Goal: Transaction & Acquisition: Obtain resource

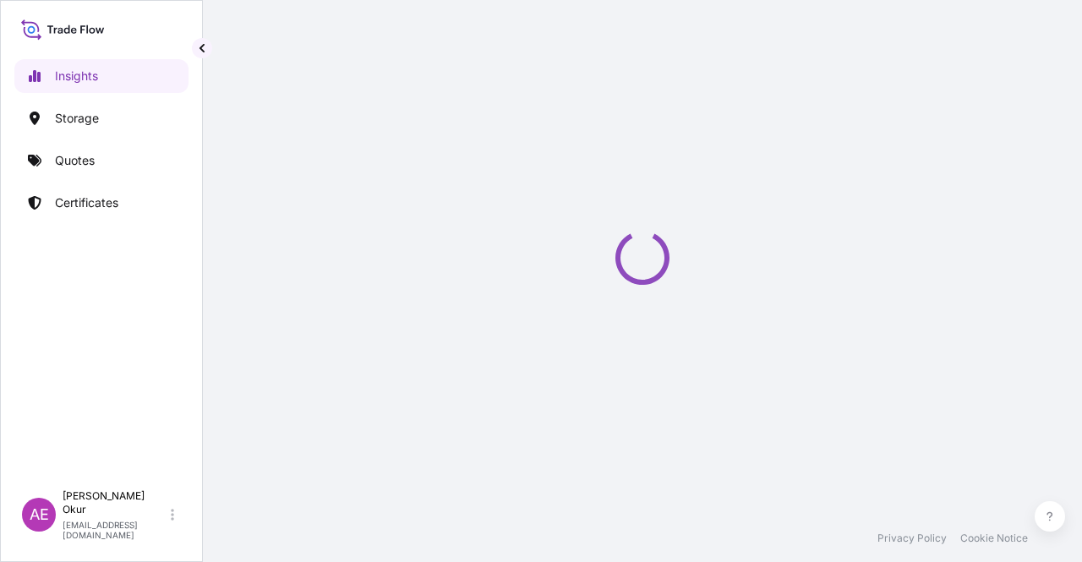
click at [115, 162] on link "Quotes" at bounding box center [101, 161] width 174 height 34
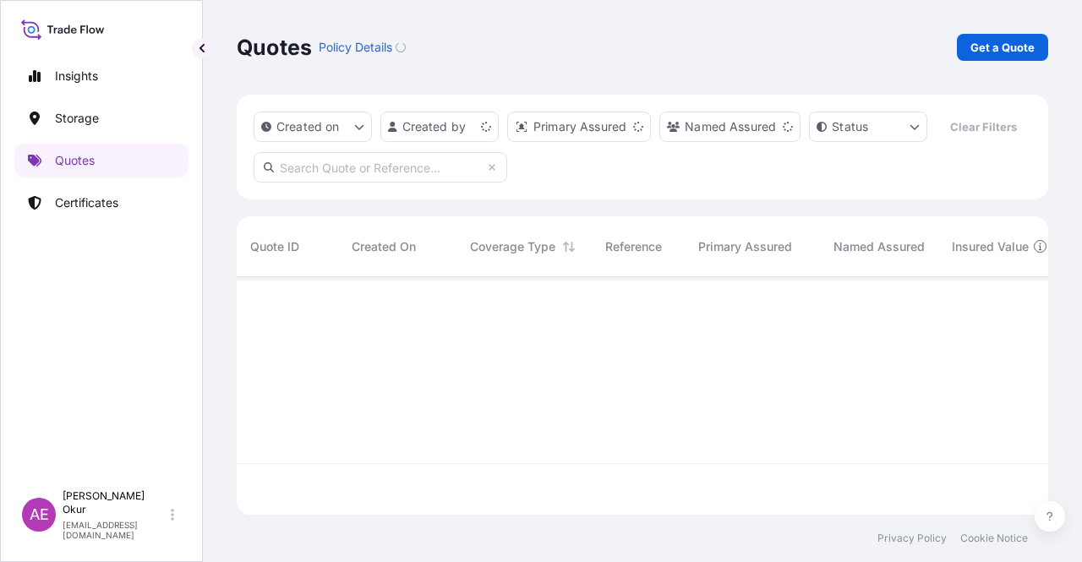
scroll to position [234, 798]
click at [1016, 45] on p "Get a Quote" at bounding box center [1002, 47] width 64 height 17
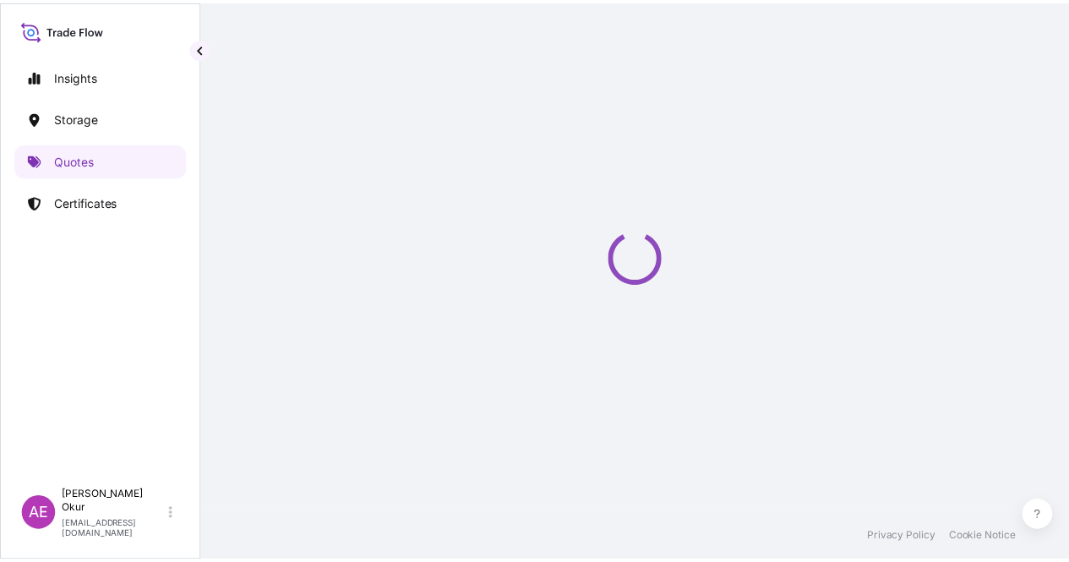
scroll to position [27, 0]
select select "Ocean Vessel"
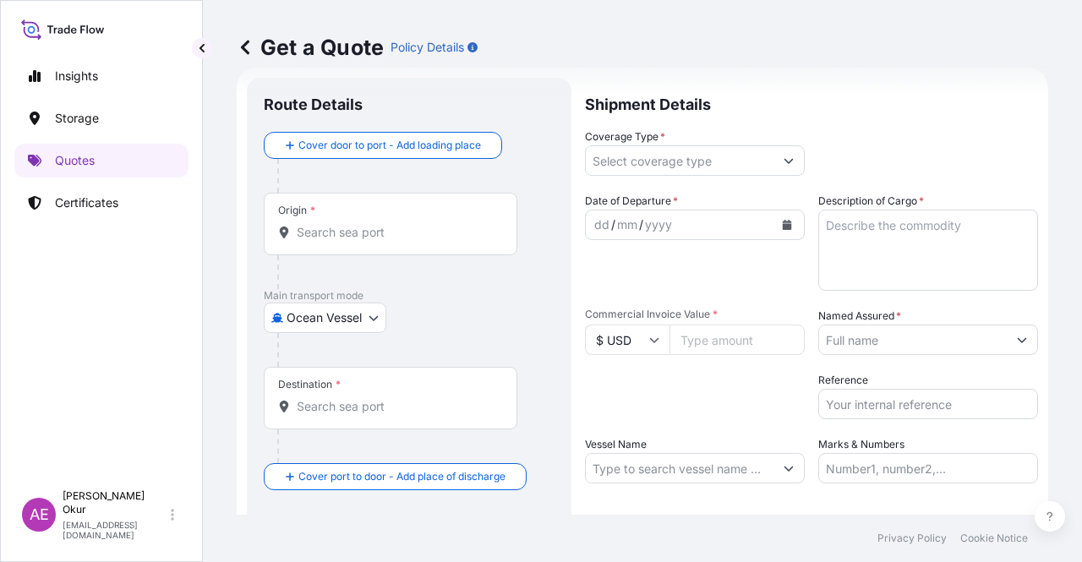
click at [713, 330] on input "Commercial Invoice Value *" at bounding box center [736, 339] width 135 height 30
paste input "5941449.08"
type input "5941449.08"
click at [360, 241] on div "Origin *" at bounding box center [390, 224] width 253 height 63
click at [360, 241] on input "Origin *" at bounding box center [396, 232] width 199 height 17
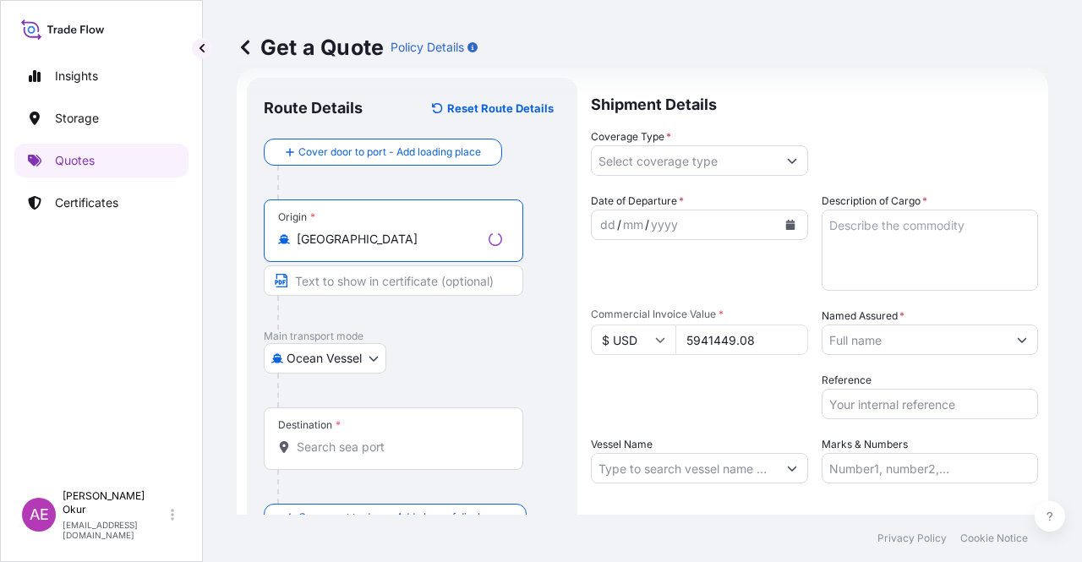
type input "[GEOGRAPHIC_DATA]"
click at [315, 281] on input "Text to appear on certificate" at bounding box center [393, 280] width 259 height 30
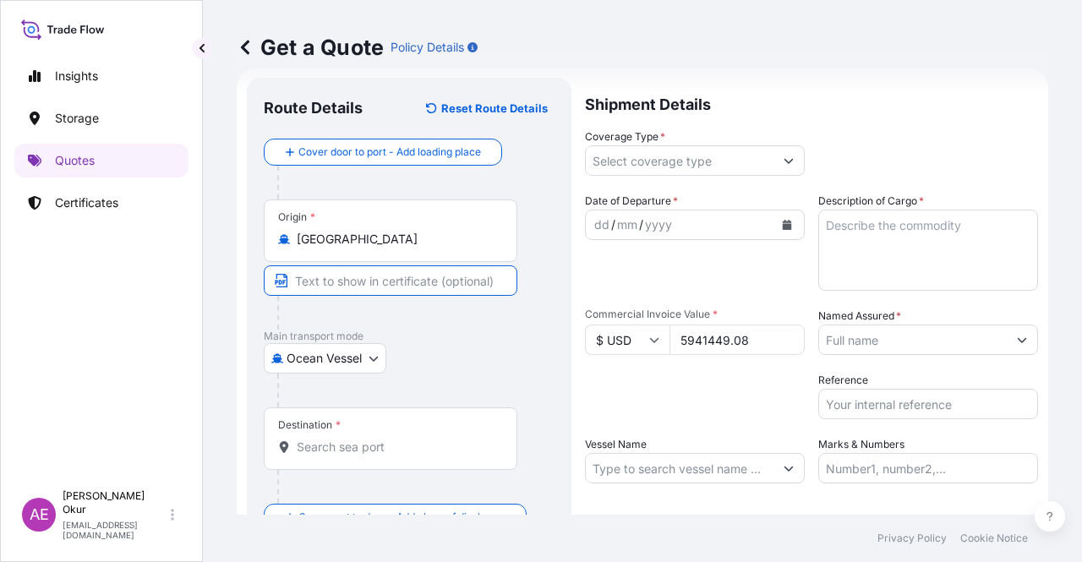
type input "VASSILIKO / [GEOGRAPHIC_DATA]"
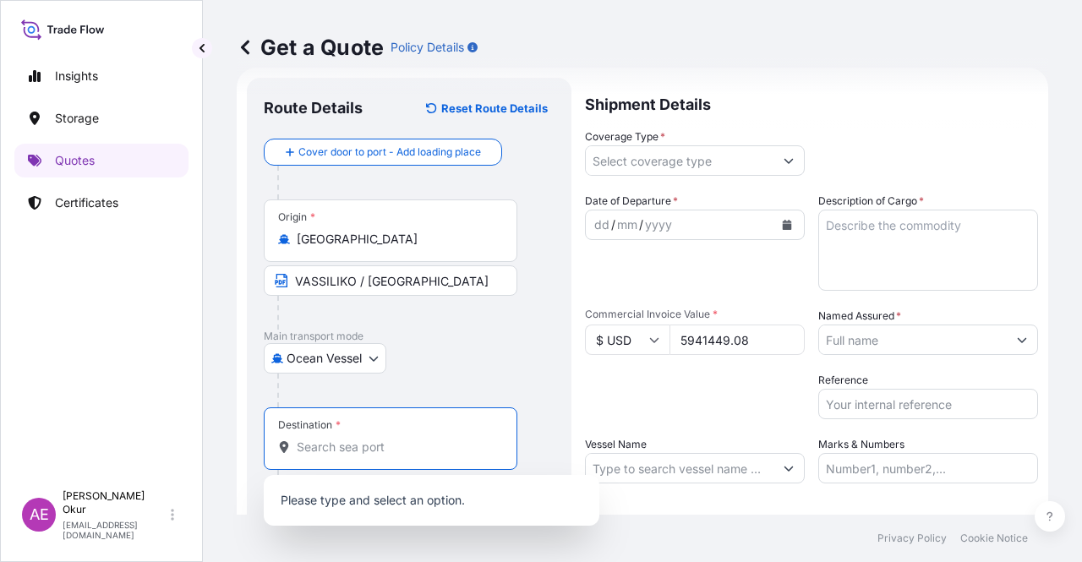
click at [419, 446] on input "Destination *" at bounding box center [396, 447] width 199 height 17
paste input "ZAWIA"
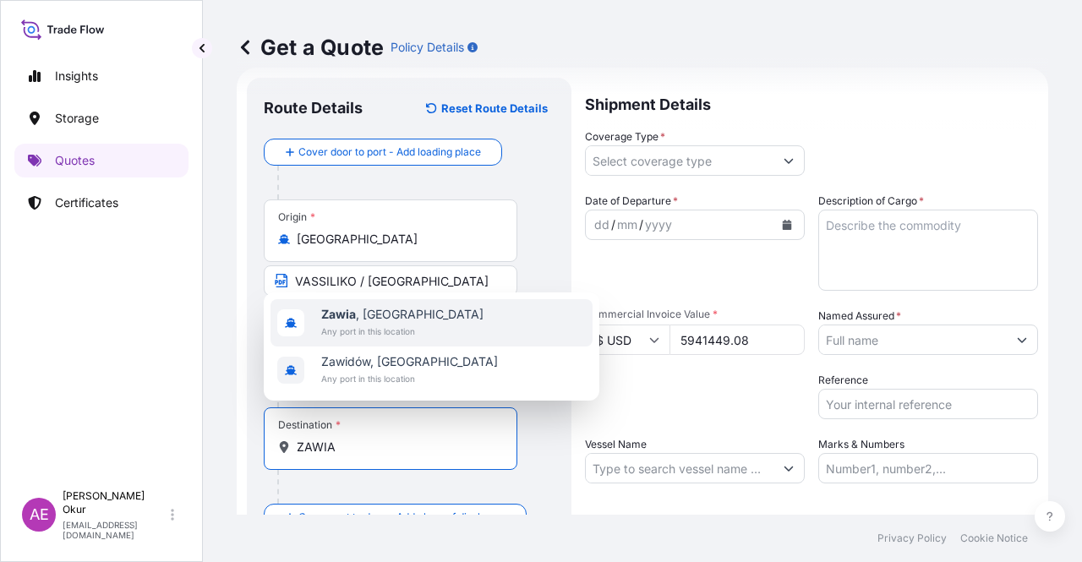
click at [417, 324] on div "[GEOGRAPHIC_DATA] , [GEOGRAPHIC_DATA] Any port in this location" at bounding box center [431, 322] width 322 height 47
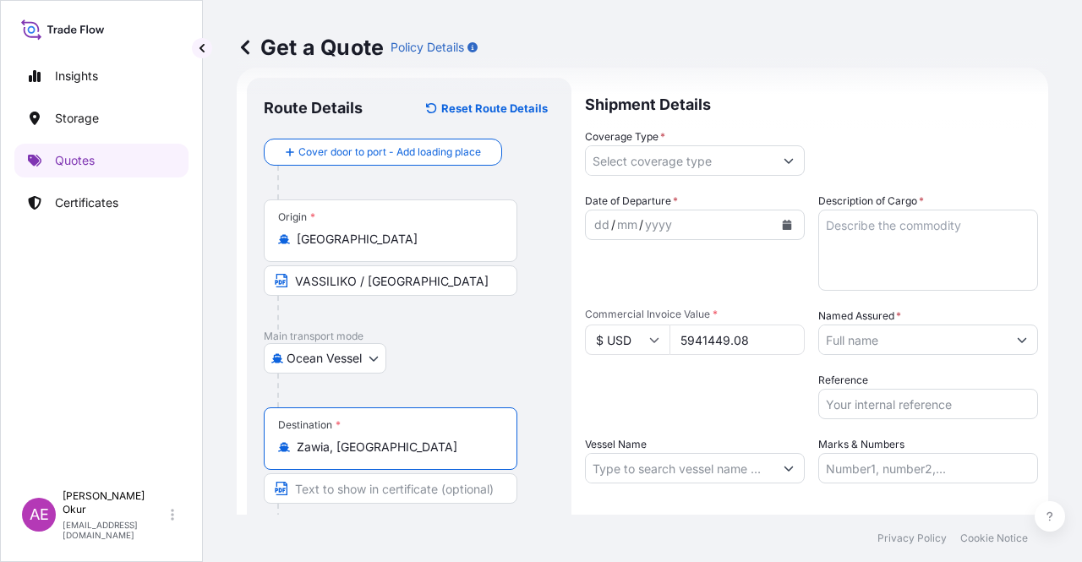
type input "Zawia, [GEOGRAPHIC_DATA]"
click at [372, 500] on input "Text to appear on certificate" at bounding box center [390, 488] width 253 height 30
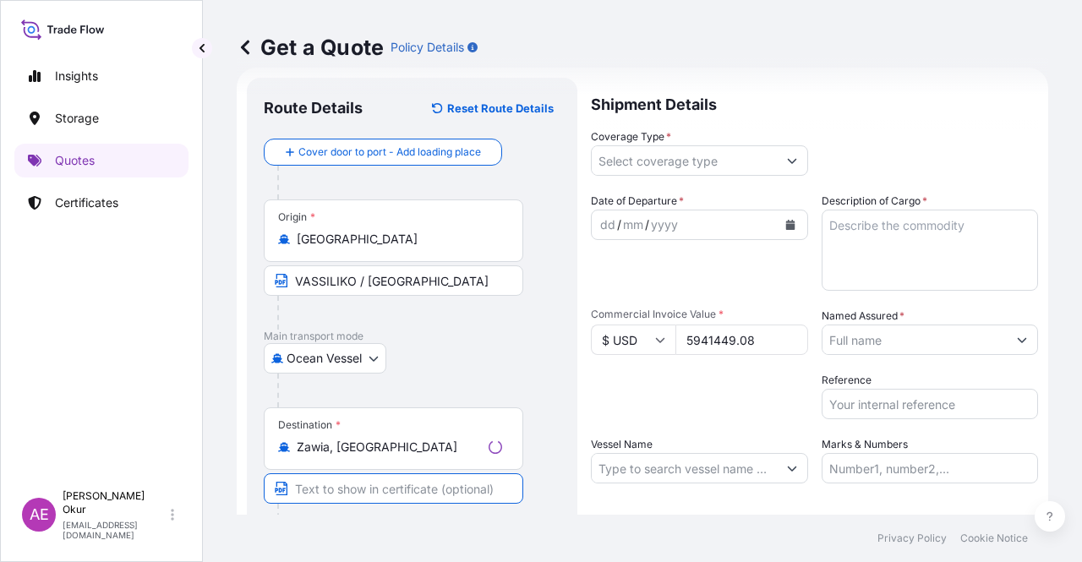
paste input "ZAWIA"
type input "ZAWIA / [GEOGRAPHIC_DATA]"
click at [659, 151] on input "Coverage Type *" at bounding box center [680, 160] width 188 height 30
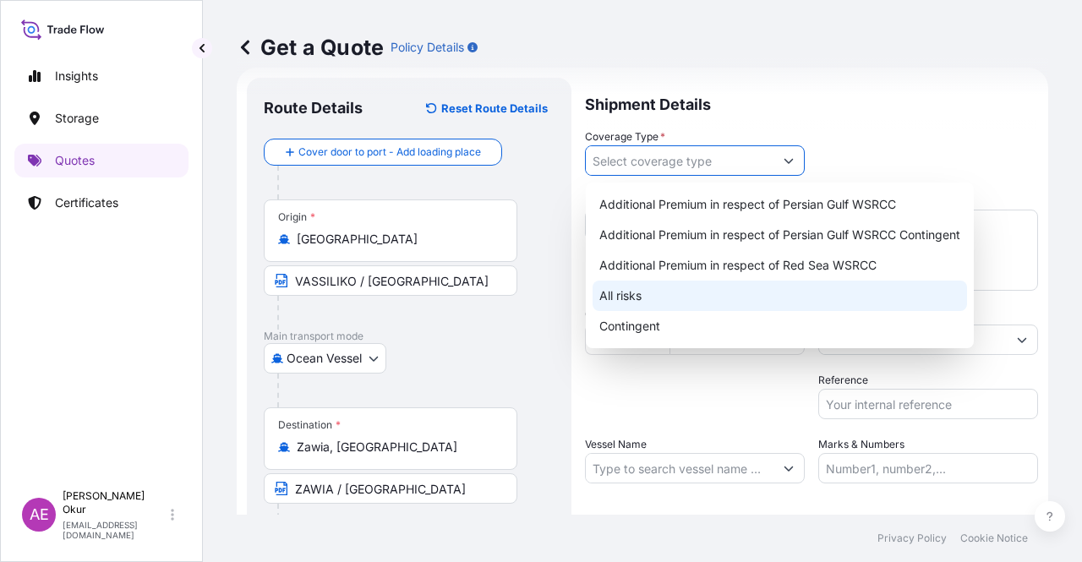
click at [657, 299] on div "All risks" at bounding box center [779, 296] width 374 height 30
type input "All risks"
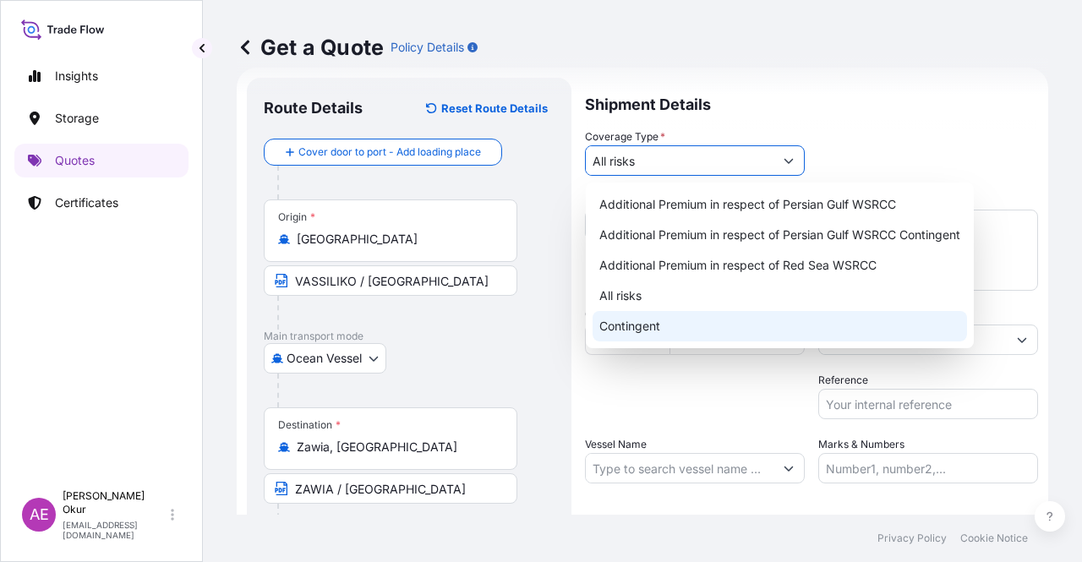
click at [651, 309] on div "All risks" at bounding box center [779, 296] width 374 height 30
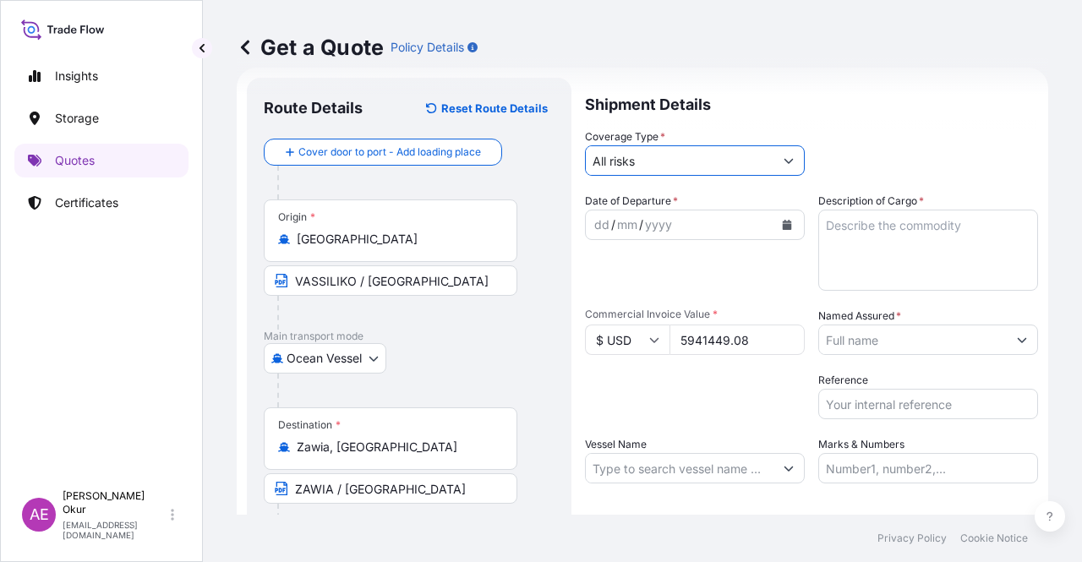
click at [593, 225] on div "dd" at bounding box center [601, 225] width 19 height 20
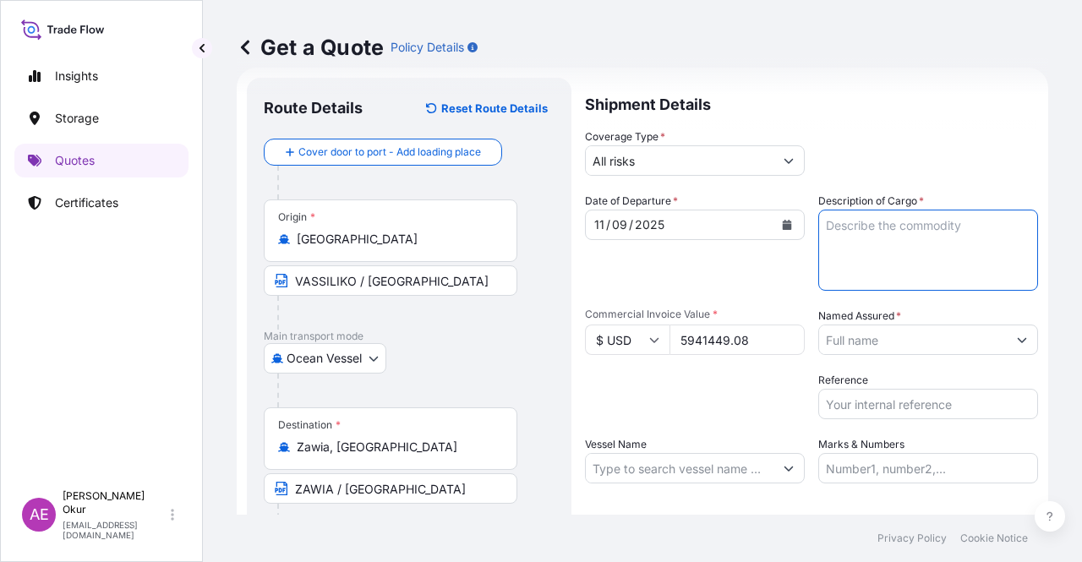
click at [891, 222] on textarea "Description of Cargo *" at bounding box center [928, 250] width 220 height 81
paste textarea "METHYL TERT-BUTYL ETHER (MTBE)"
type textarea "METHYL TERT-BUTYL ETHER (MTBE)"
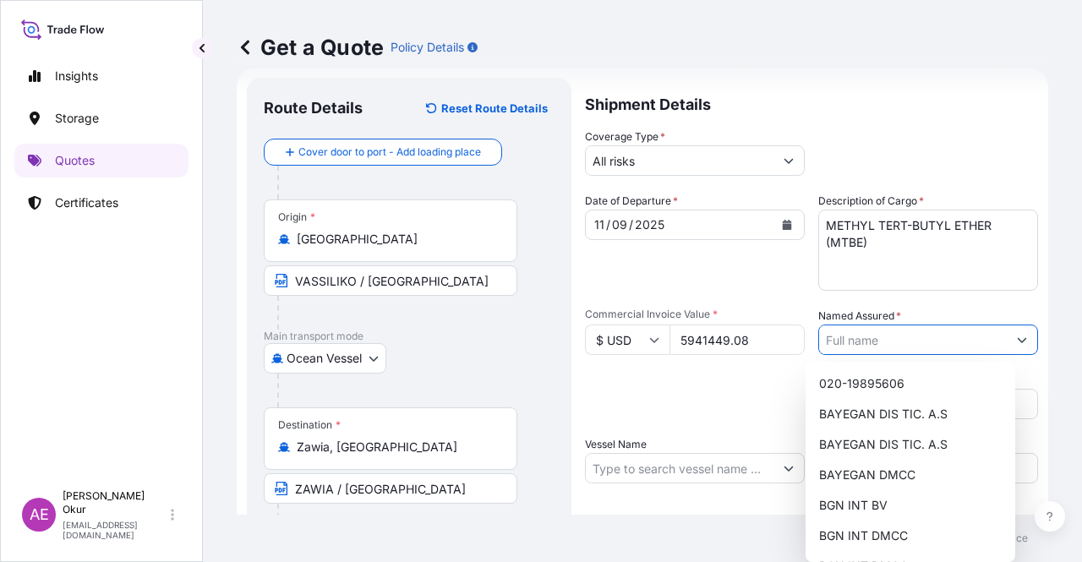
click at [923, 340] on input "Named Assured *" at bounding box center [913, 339] width 188 height 30
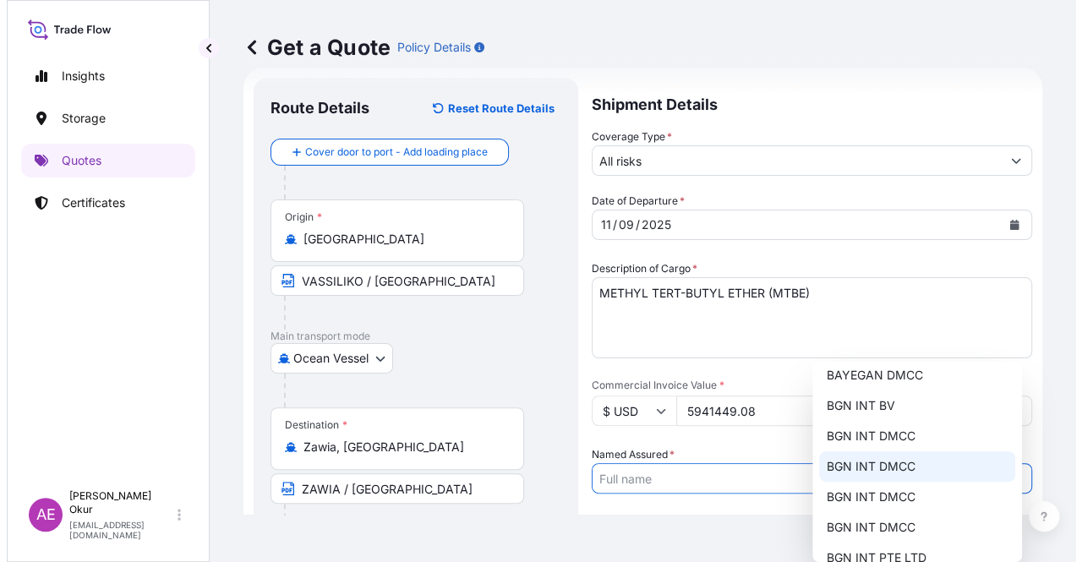
scroll to position [101, 0]
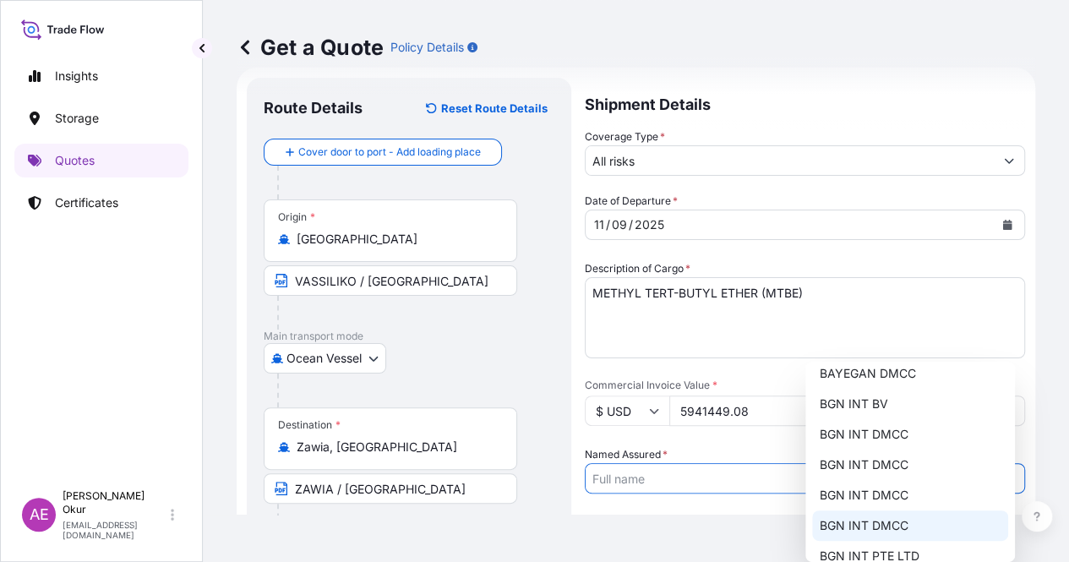
click at [898, 513] on div "BGN INT DMCC" at bounding box center [910, 525] width 196 height 30
type input "BGN INT DMCC"
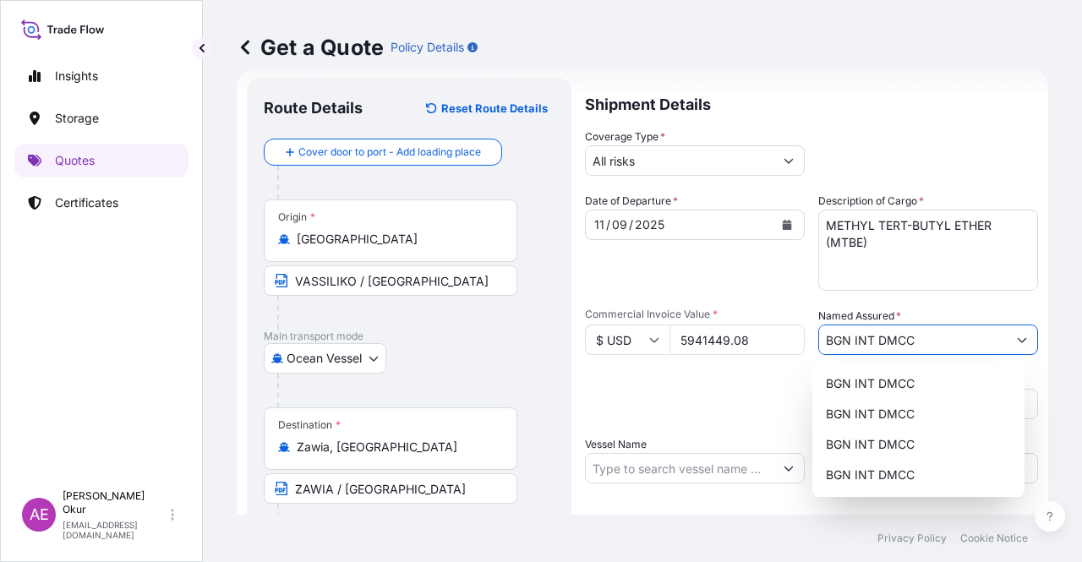
click at [688, 467] on input "Vessel Name" at bounding box center [680, 468] width 188 height 30
paste input "[PERSON_NAME]"
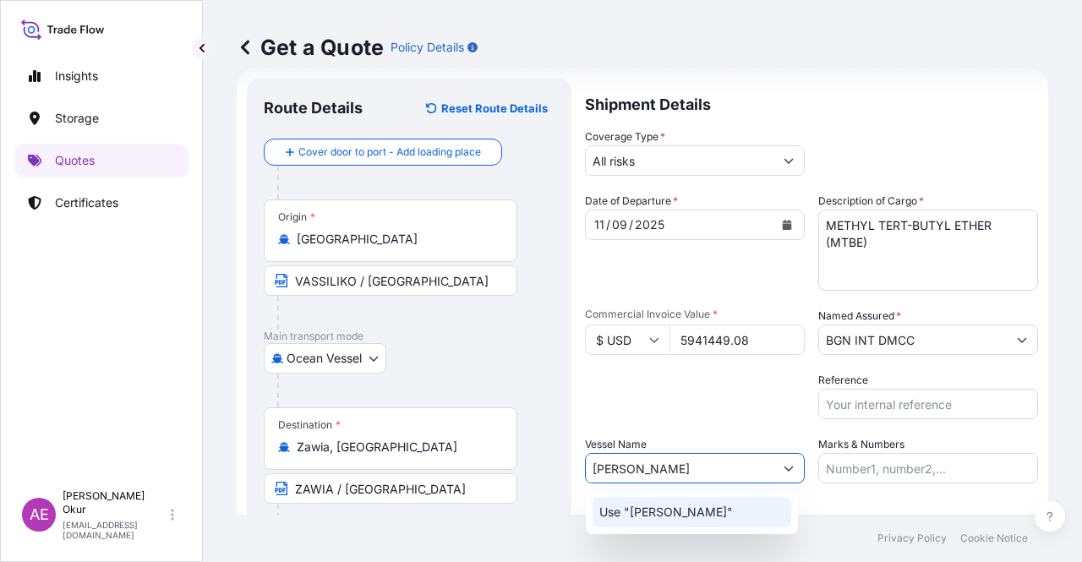
click at [710, 505] on p "Use "[PERSON_NAME]"" at bounding box center [665, 512] width 133 height 17
type input "[PERSON_NAME]"
click at [878, 459] on input "Marks & Numbers" at bounding box center [928, 468] width 220 height 30
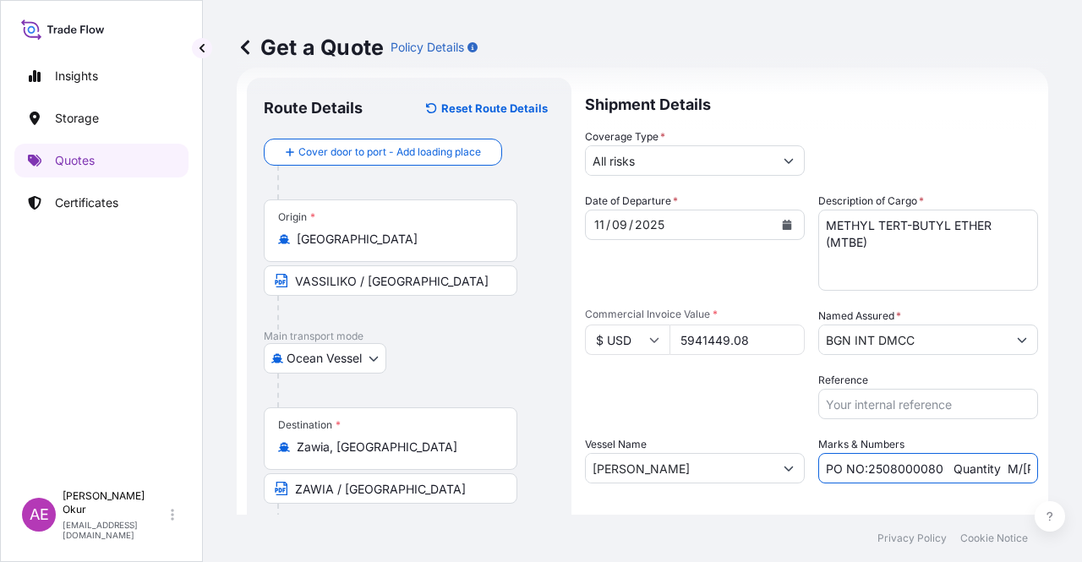
drag, startPoint x: 860, startPoint y: 467, endPoint x: 931, endPoint y: 466, distance: 71.0
click at [931, 467] on input "PO NO:2508000080 Quantity M/[PERSON_NAME]: 22,000 Premium: EUR 3,41" at bounding box center [928, 468] width 220 height 30
paste input "Y021190"
drag, startPoint x: 993, startPoint y: 469, endPoint x: 1062, endPoint y: 469, distance: 69.3
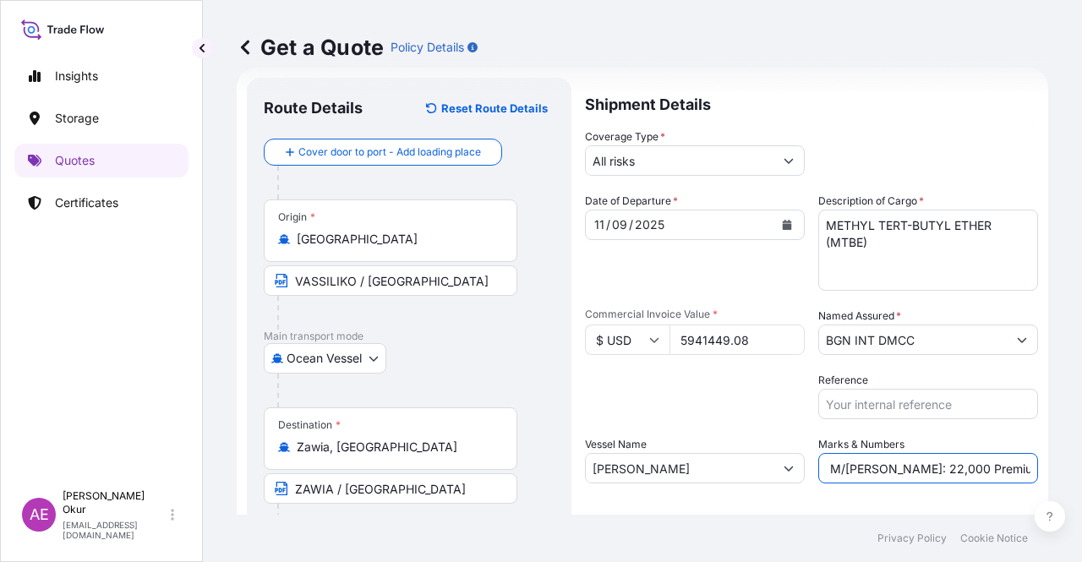
click at [1062, 469] on div "Get a Quote Policy Details Route Details Reset Route Details Cover door to port…" at bounding box center [642, 257] width 879 height 515
click at [944, 464] on input "PO NO:25Y0211900 Quantity M/[PERSON_NAME]: 22,000 Premium: EUR 3,41" at bounding box center [928, 468] width 220 height 30
drag, startPoint x: 879, startPoint y: 469, endPoint x: 907, endPoint y: 469, distance: 28.7
click at [907, 469] on input "PO NO:25Y0211900 Quantity M/[PERSON_NAME]: 22,000 Premium: EUR 3,41" at bounding box center [928, 468] width 220 height 30
paste input "5.010,5"
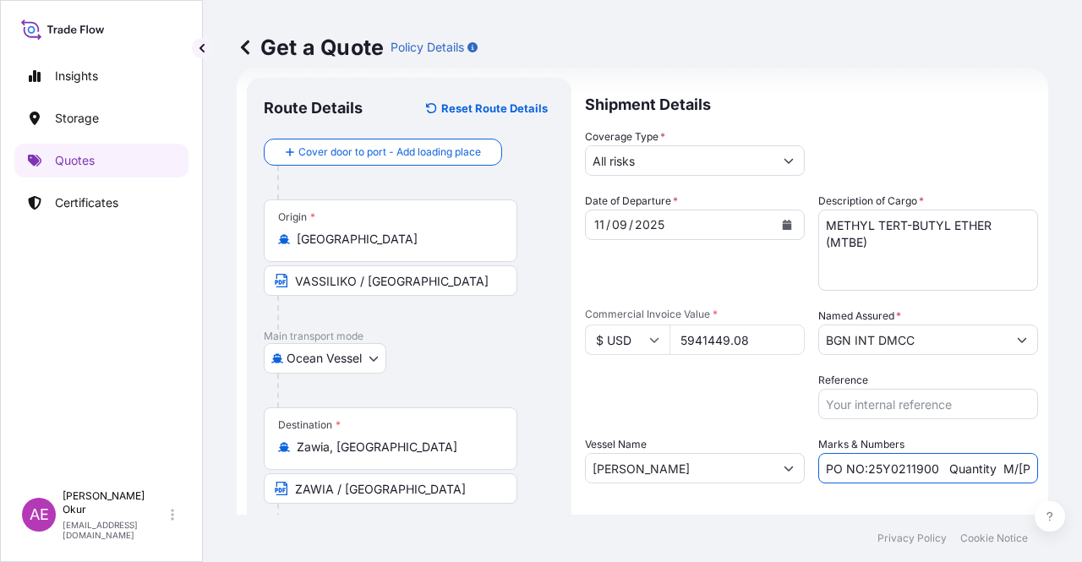
scroll to position [0, 177]
drag, startPoint x: 960, startPoint y: 461, endPoint x: 1081, endPoint y: 468, distance: 121.0
click at [1081, 468] on div "Get a Quote Policy Details Route Details Reset Route Details Cover door to port…" at bounding box center [642, 257] width 879 height 515
click at [956, 471] on input "PO NO:25Y0211900 Quantity M/[PERSON_NAME]:5.010,50 Premium: EUR 3,41" at bounding box center [928, 468] width 220 height 30
drag, startPoint x: 970, startPoint y: 466, endPoint x: 1081, endPoint y: 472, distance: 110.8
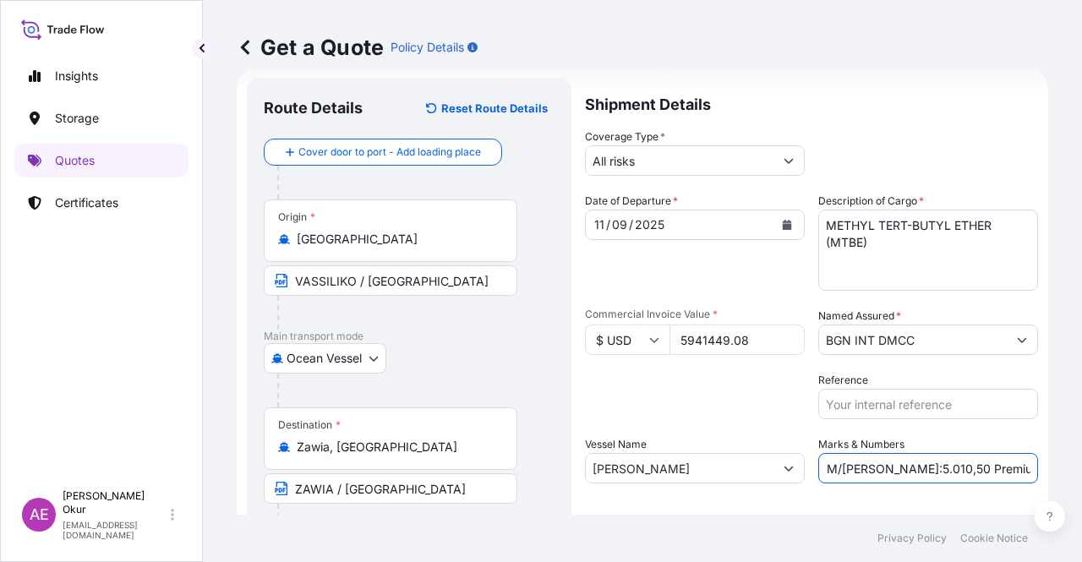
click at [1067, 471] on div "Get a Quote Policy Details Route Details Reset Route Details Cover door to port…" at bounding box center [642, 257] width 879 height 515
paste input "653,56"
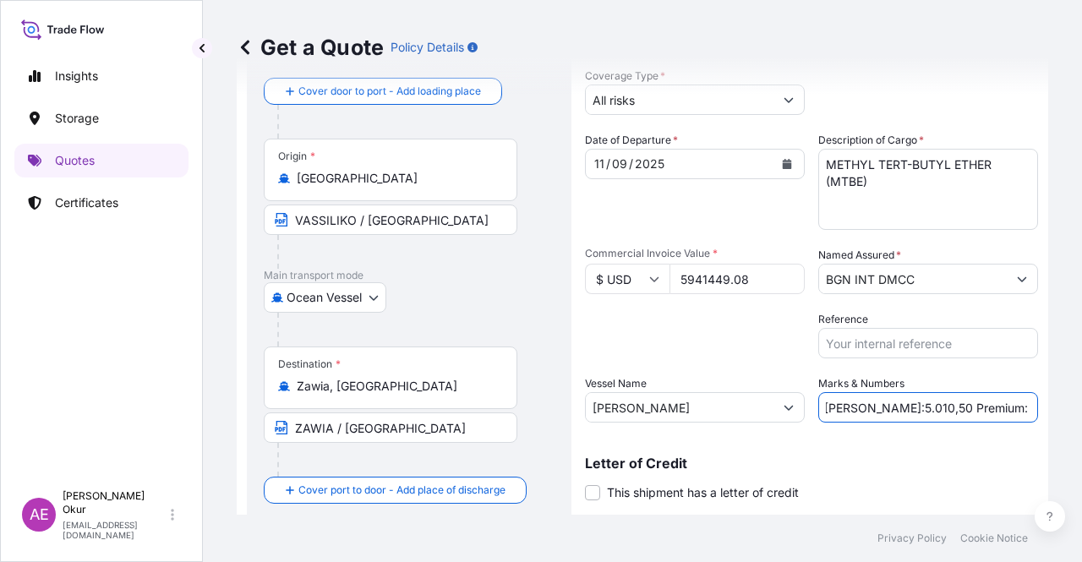
scroll to position [131, 0]
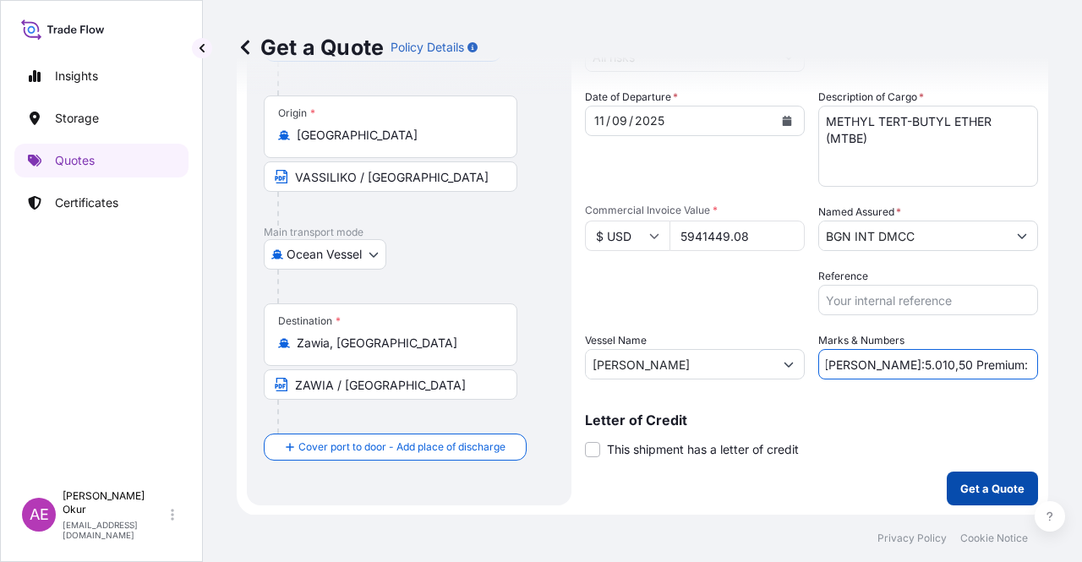
type input "PO NO:25Y0211900 Quantity M/[PERSON_NAME]:5.010,50 Premium: USD 653,56"
click at [955, 474] on button "Get a Quote" at bounding box center [991, 488] width 91 height 34
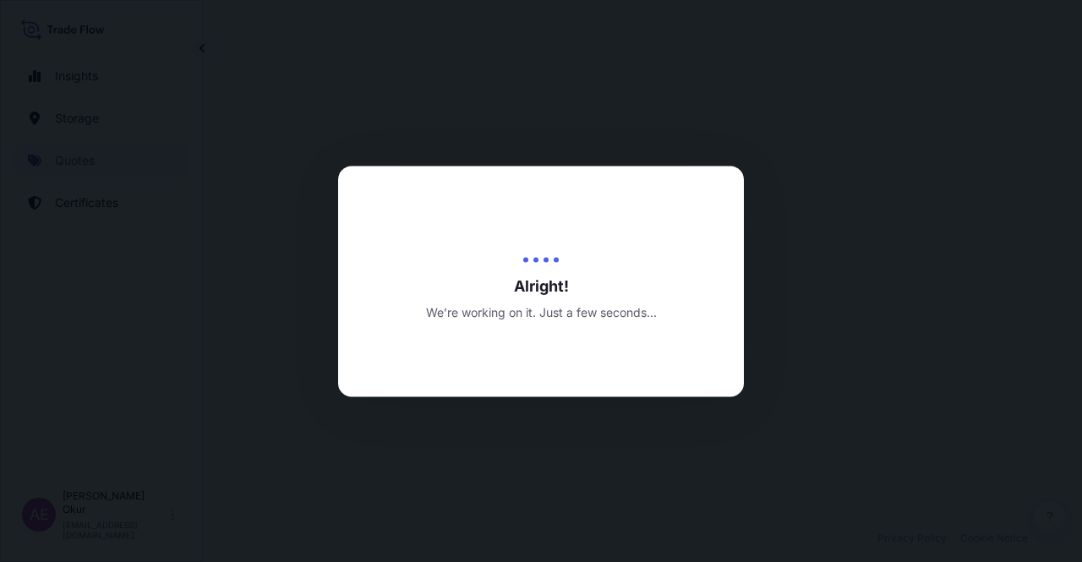
select select "Ocean Vessel"
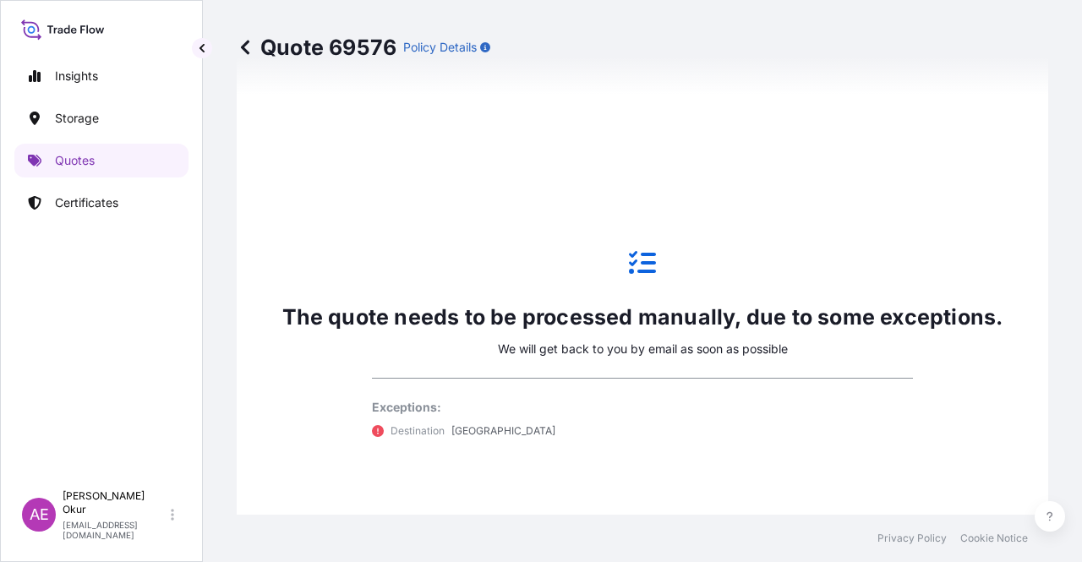
scroll to position [747, 0]
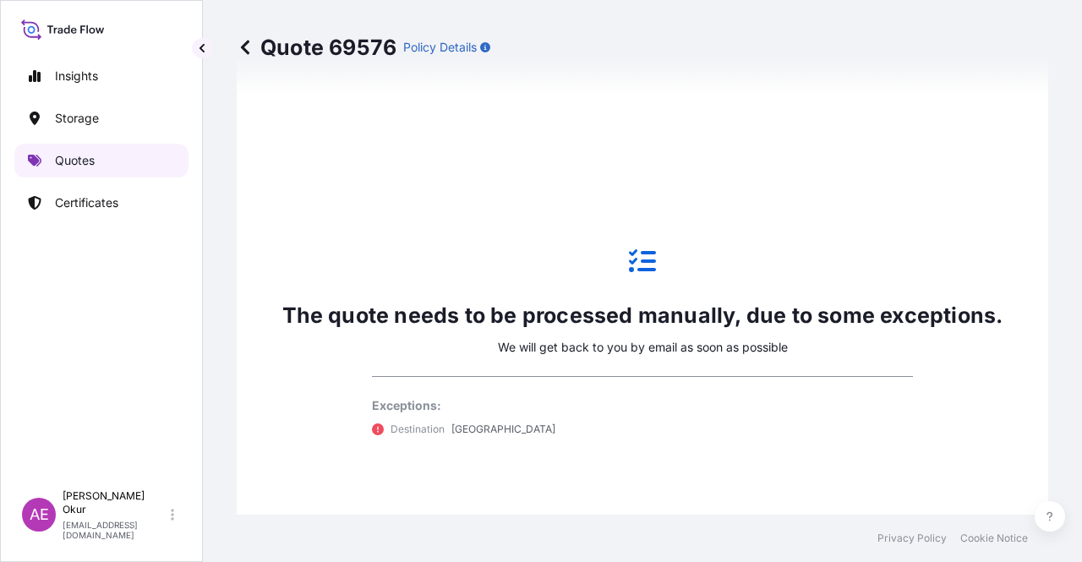
click at [112, 165] on link "Quotes" at bounding box center [101, 161] width 174 height 34
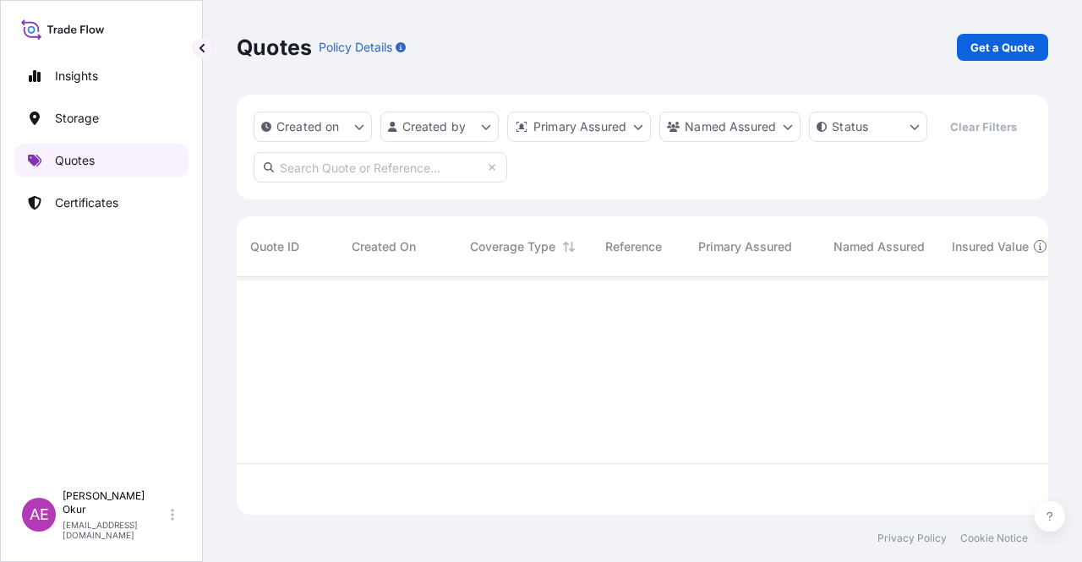
scroll to position [234, 798]
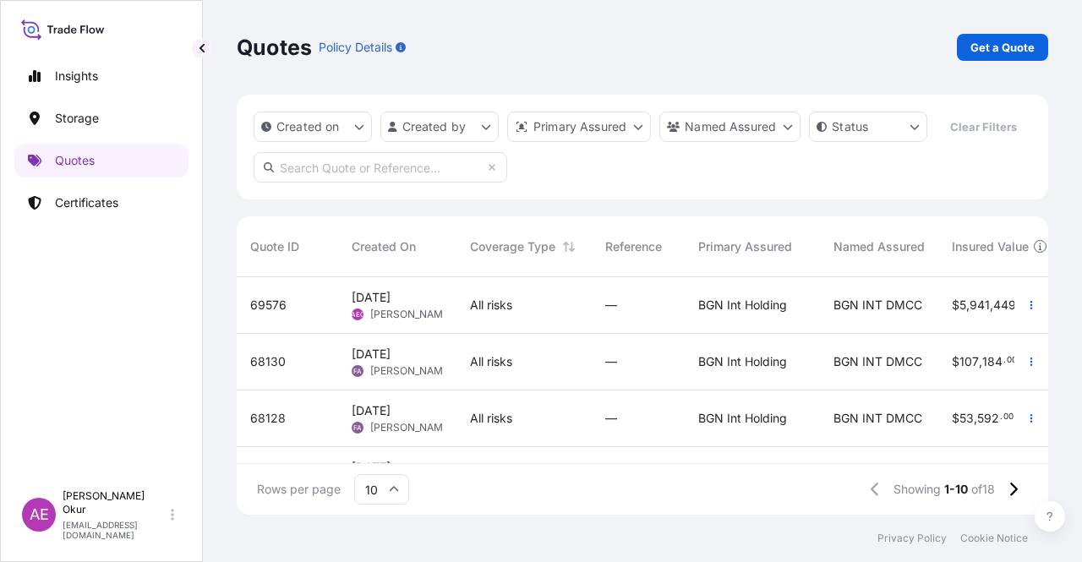
drag, startPoint x: 599, startPoint y: 464, endPoint x: 632, endPoint y: 462, distance: 33.0
click at [632, 463] on div "Quote ID Created On Coverage Type Reference Primary Assured Named Assured Insur…" at bounding box center [642, 365] width 811 height 298
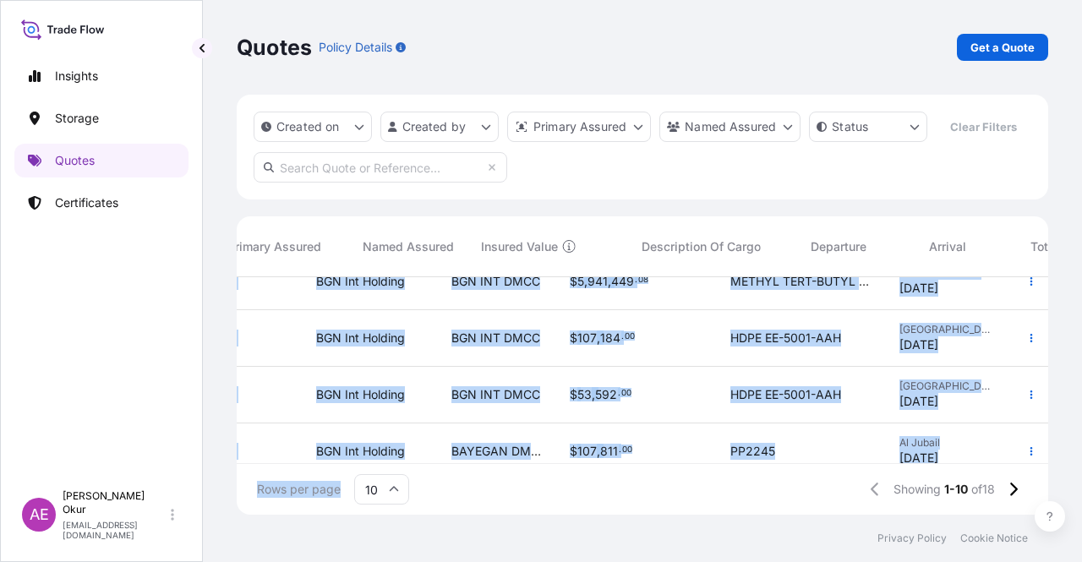
scroll to position [24, 706]
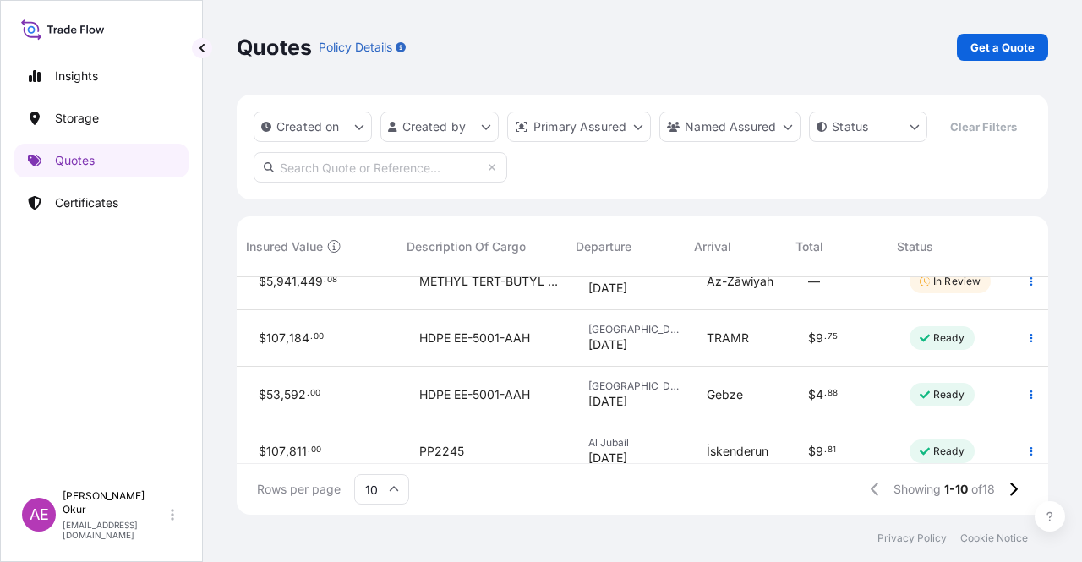
click at [803, 185] on div "Created on Created by Primary Assured Named Assured Status Clear Filters" at bounding box center [642, 147] width 811 height 105
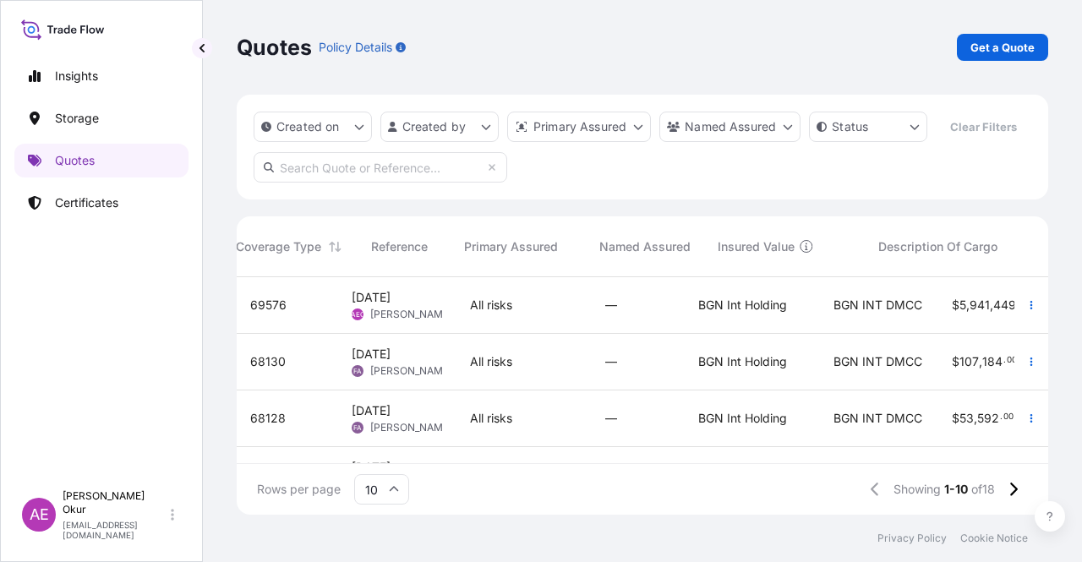
scroll to position [0, 706]
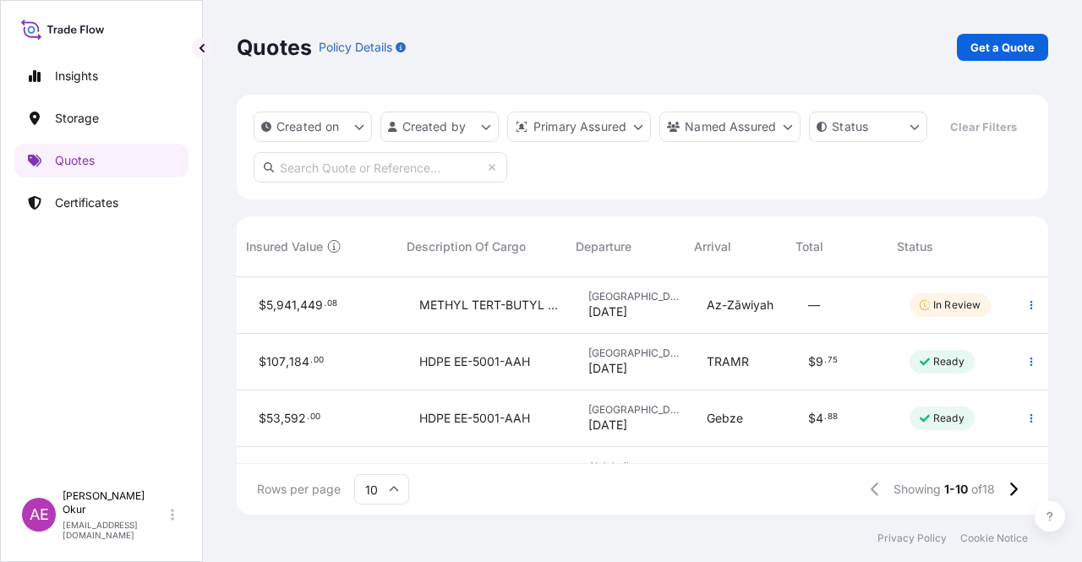
click at [553, 293] on div "METHYL TERT-BUTYL ETHER (MTBE)" at bounding box center [490, 305] width 169 height 57
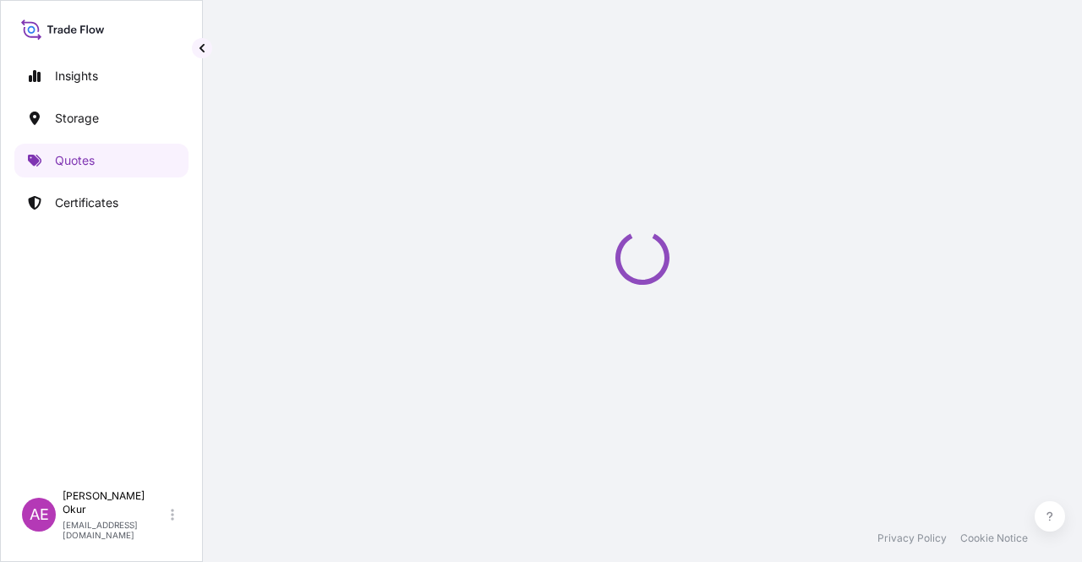
select select "Ocean Vessel"
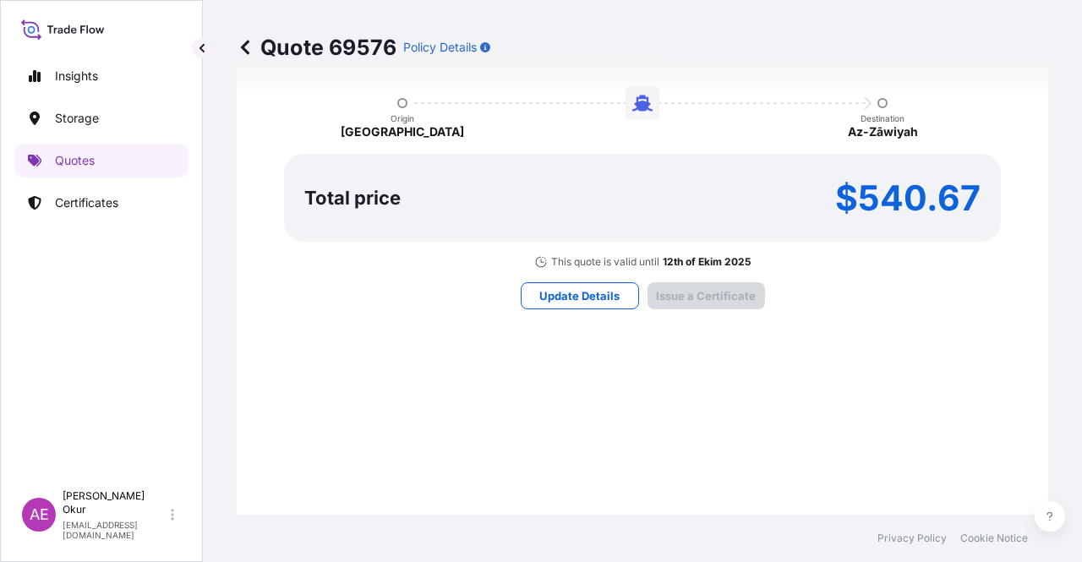
type input "[DATE]"
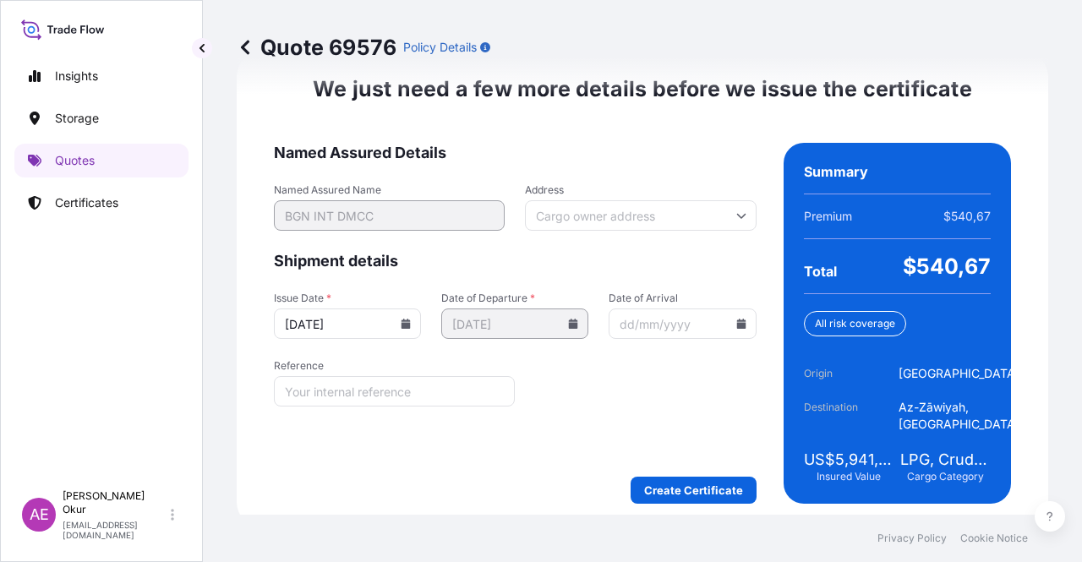
scroll to position [2160, 0]
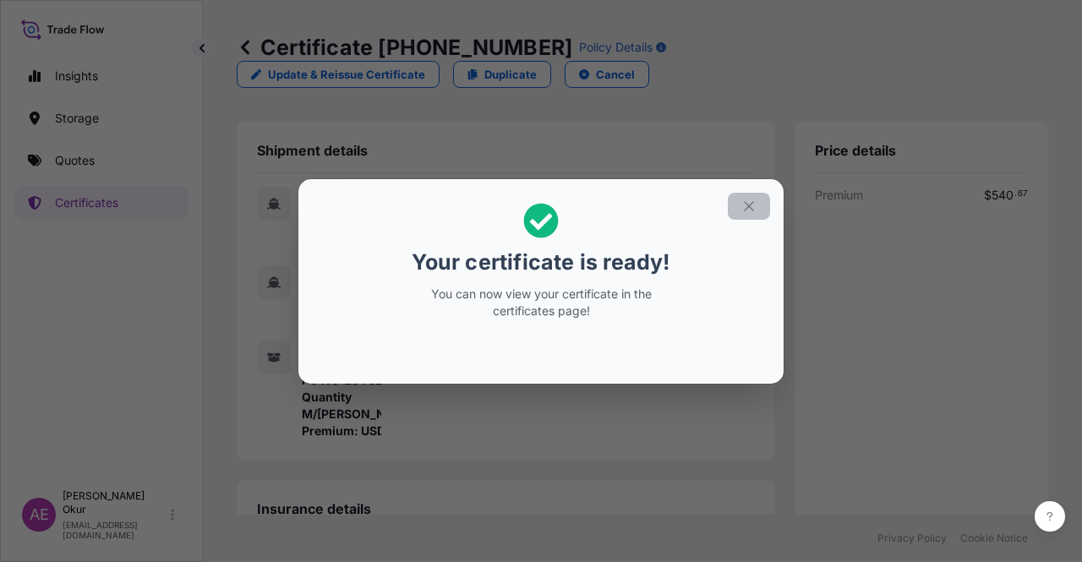
click at [759, 210] on button "button" at bounding box center [748, 206] width 42 height 27
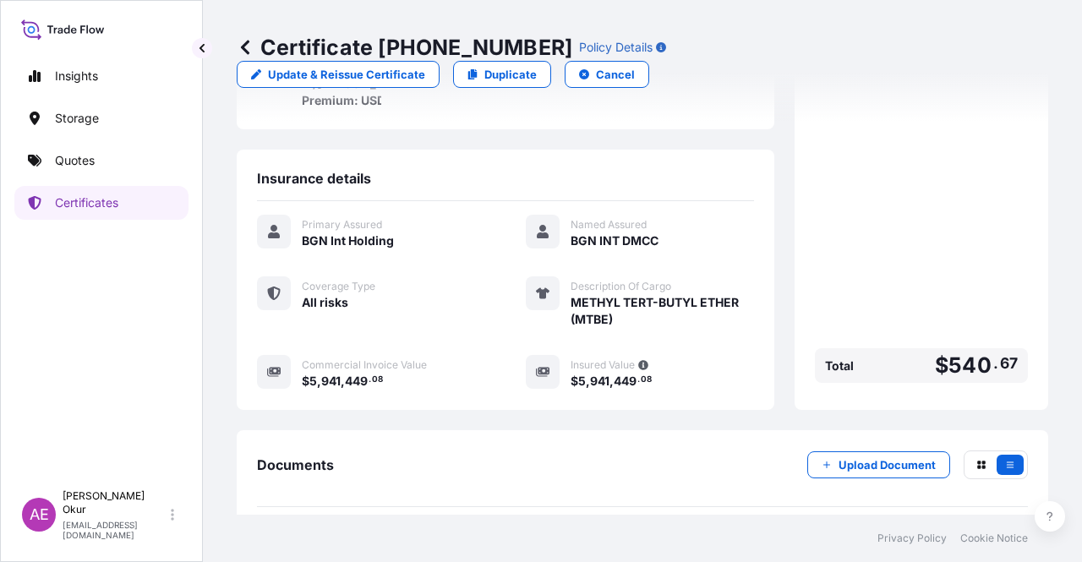
scroll to position [422, 0]
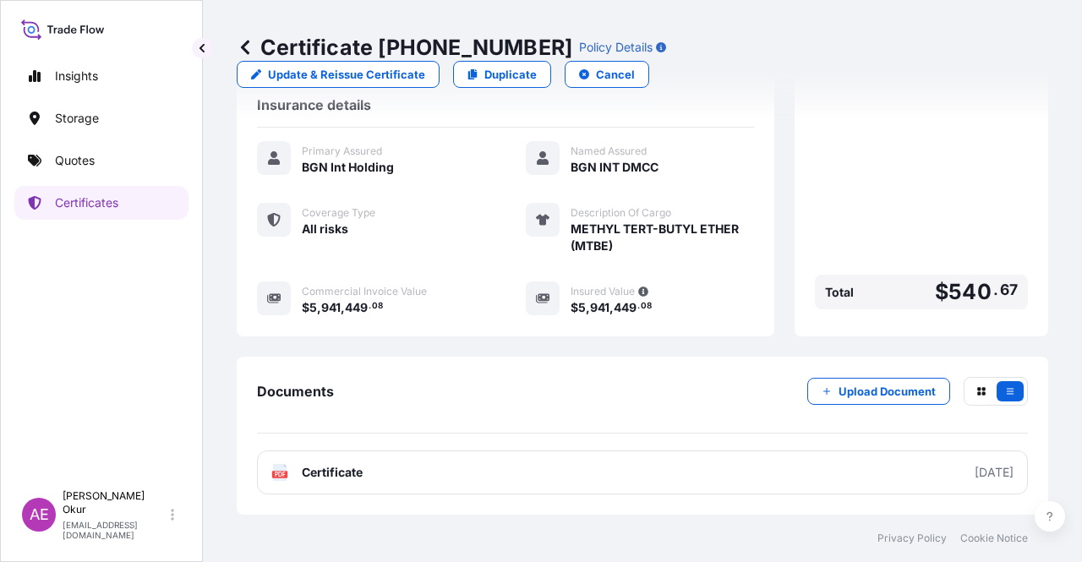
click at [319, 494] on link "PDF Certificate [DATE]" at bounding box center [642, 472] width 771 height 44
